Goal: Complete application form

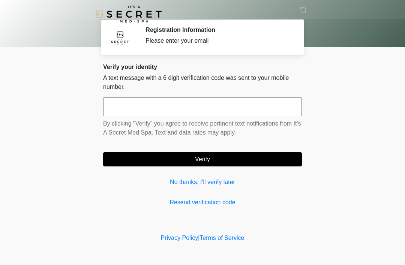
click at [180, 180] on link "No thanks, I'll verify later" at bounding box center [202, 182] width 199 height 9
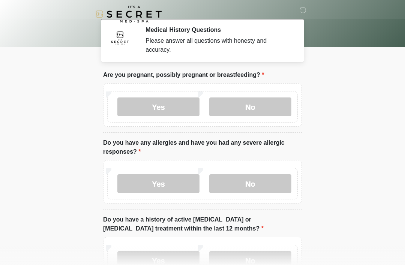
click at [260, 109] on label "No" at bounding box center [250, 106] width 82 height 19
click at [256, 188] on label "No" at bounding box center [250, 183] width 82 height 19
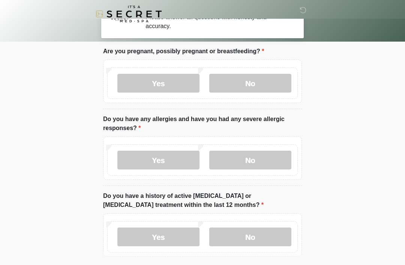
scroll to position [24, 0]
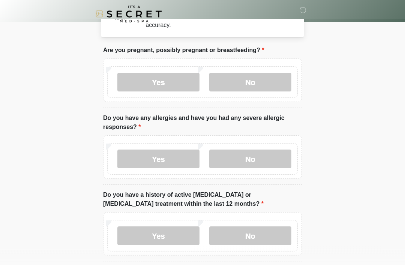
click at [262, 241] on label "No" at bounding box center [250, 236] width 82 height 19
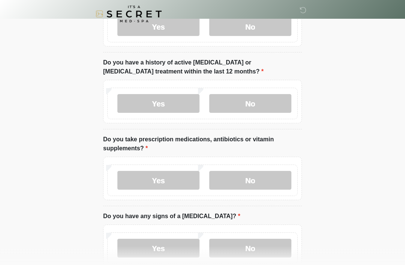
scroll to position [162, 0]
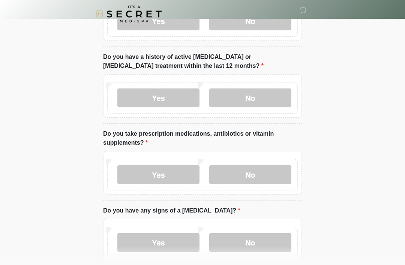
click at [167, 175] on label "Yes" at bounding box center [158, 175] width 82 height 19
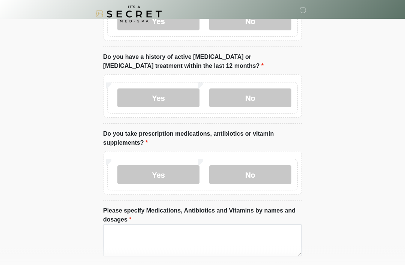
scroll to position [163, 0]
click at [196, 247] on textarea "Please specify Medications, Antibiotics and Vitamins by names and dosages" at bounding box center [202, 240] width 199 height 32
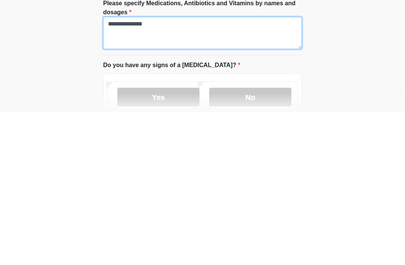
scroll to position [218, 0]
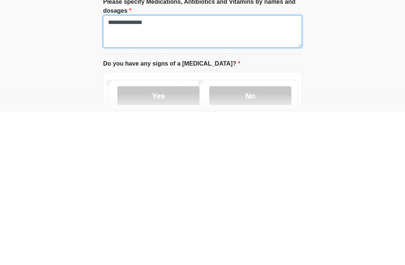
type textarea "**********"
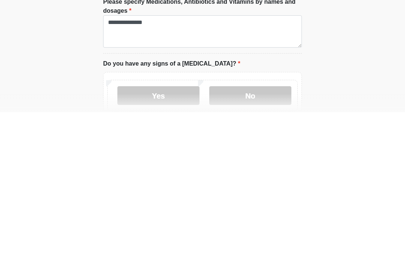
click at [249, 239] on label "No" at bounding box center [250, 248] width 82 height 19
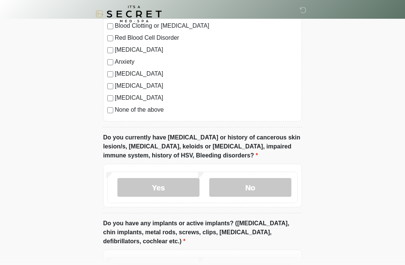
scroll to position [551, 0]
click at [260, 190] on label "No" at bounding box center [250, 187] width 82 height 19
click at [110, 115] on div "[MEDICAL_DATA] Heart Disease Heart Attack Stroke Blood Clotting or [MEDICAL_DAT…" at bounding box center [202, 45] width 199 height 152
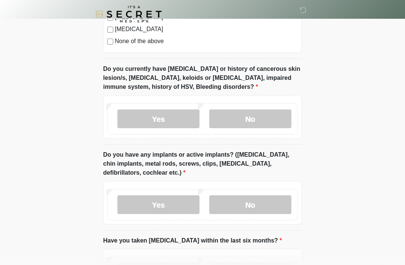
scroll to position [621, 0]
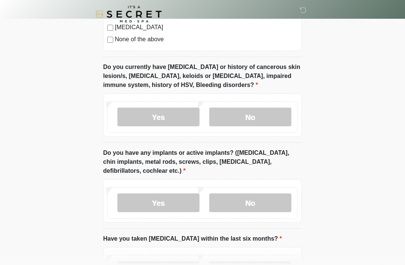
click at [264, 204] on label "No" at bounding box center [250, 202] width 82 height 19
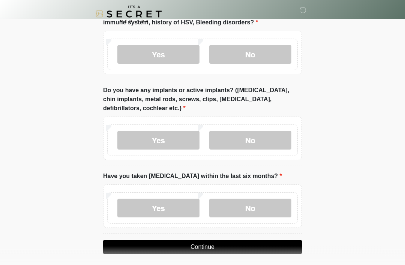
scroll to position [684, 0]
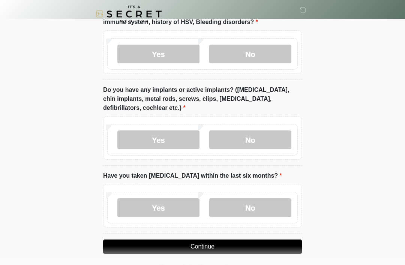
click at [271, 207] on label "No" at bounding box center [250, 208] width 82 height 19
click at [243, 251] on button "Continue" at bounding box center [202, 246] width 199 height 14
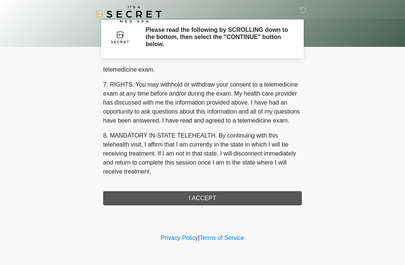
scroll to position [320, 0]
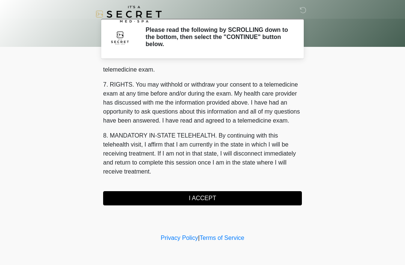
click at [241, 198] on button "I ACCEPT" at bounding box center [202, 198] width 199 height 14
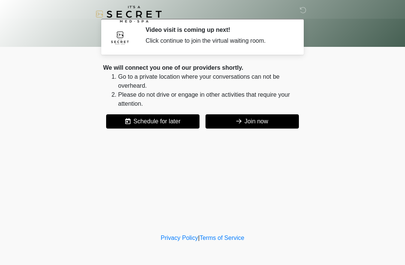
click at [277, 133] on div "‎ ‎ Video visit is coming up next! Click continue to join the virtual waiting r…" at bounding box center [202, 115] width 225 height 217
click at [273, 120] on button "Join now" at bounding box center [251, 121] width 93 height 14
